Goal: Communication & Community: Answer question/provide support

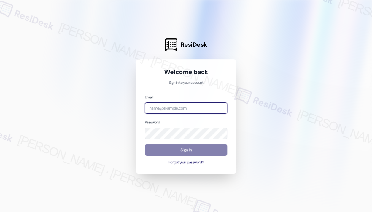
click at [170, 109] on input "email" at bounding box center [186, 109] width 82 height 12
type input "automated-surveys-beztak-john-roy.roles@beztak.com"
click at [179, 110] on input "email" at bounding box center [186, 109] width 82 height 12
type input "[EMAIL_ADDRESS][PERSON_NAME][DOMAIN_NAME]"
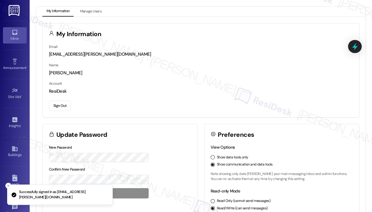
click at [18, 34] on link "Inbox" at bounding box center [15, 35] width 24 height 16
